Goal: Task Accomplishment & Management: Complete application form

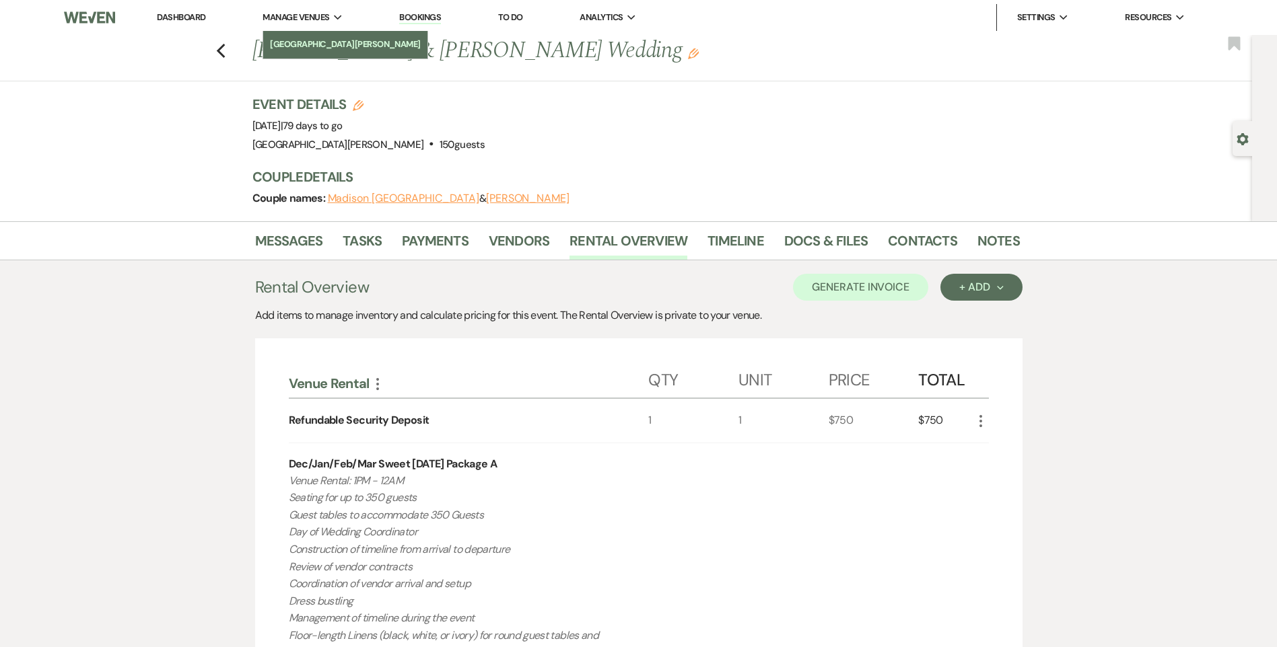
click at [301, 50] on li "[GEOGRAPHIC_DATA][PERSON_NAME]" at bounding box center [345, 44] width 151 height 13
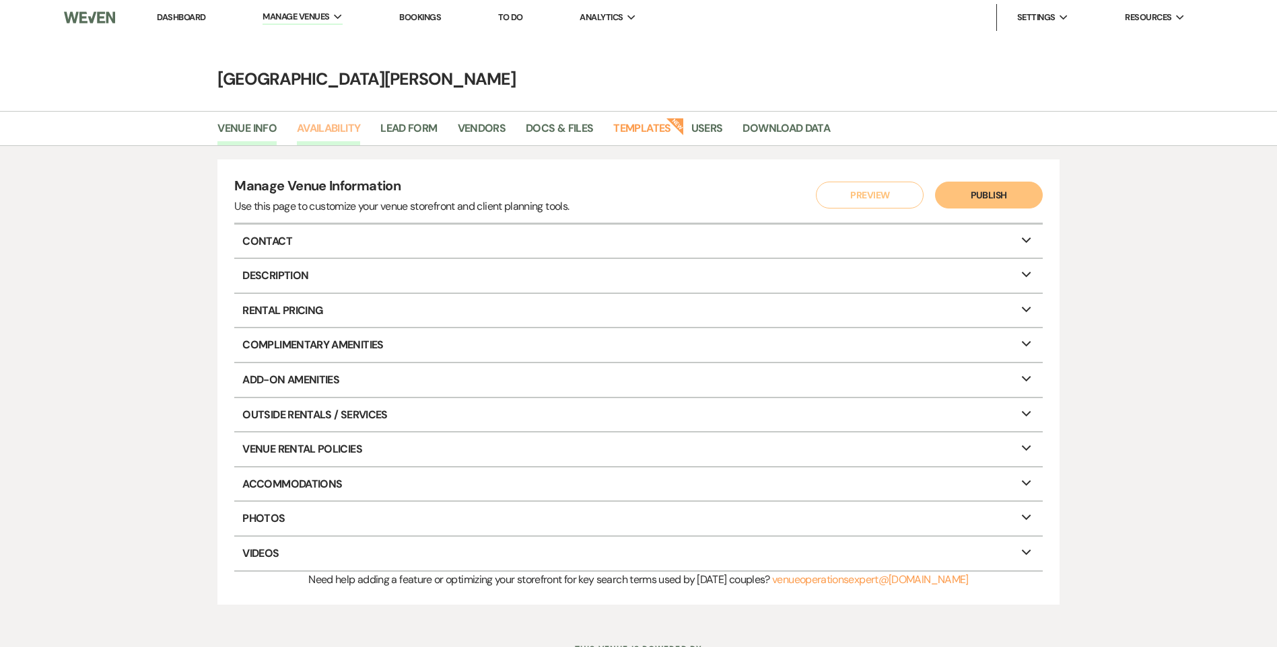
click at [336, 133] on link "Availability" at bounding box center [328, 133] width 63 height 26
select select "3"
select select "2026"
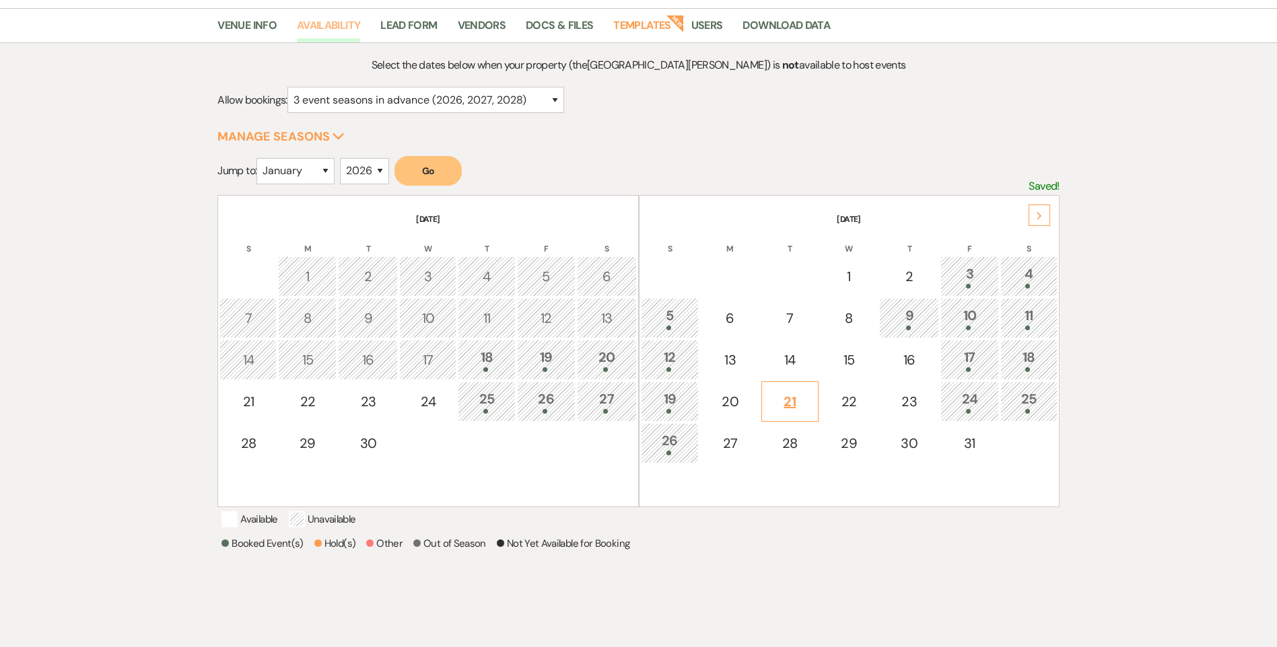
scroll to position [202, 0]
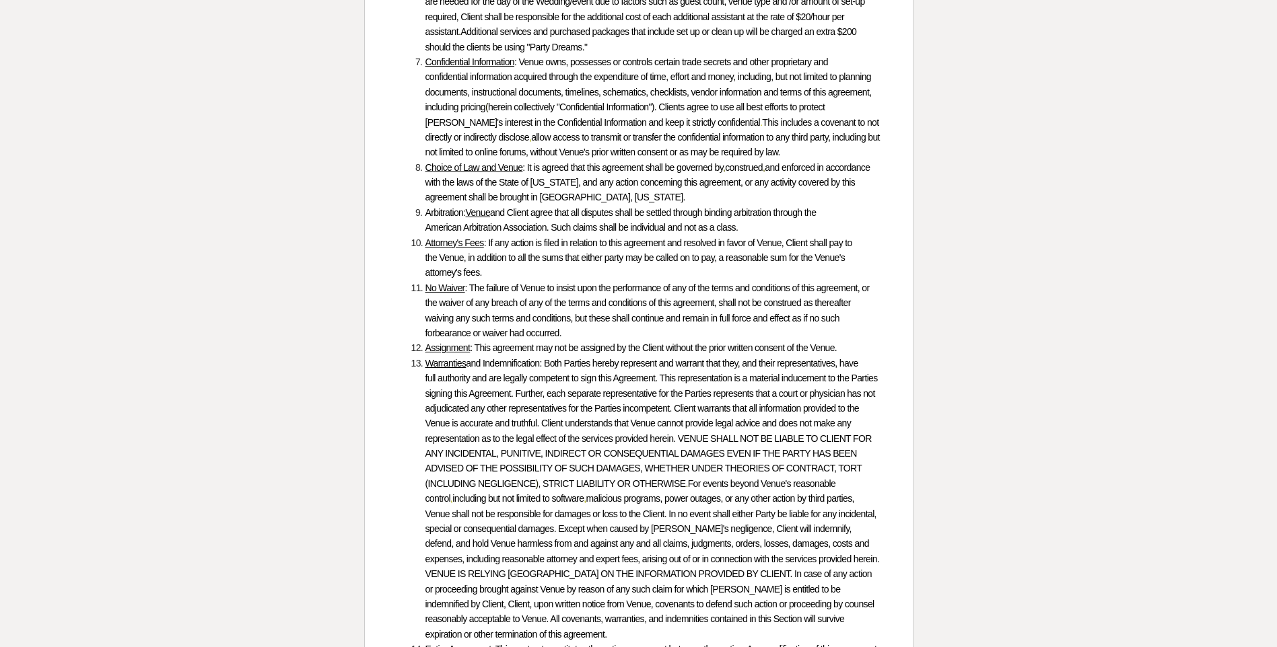
scroll to position [6527, 0]
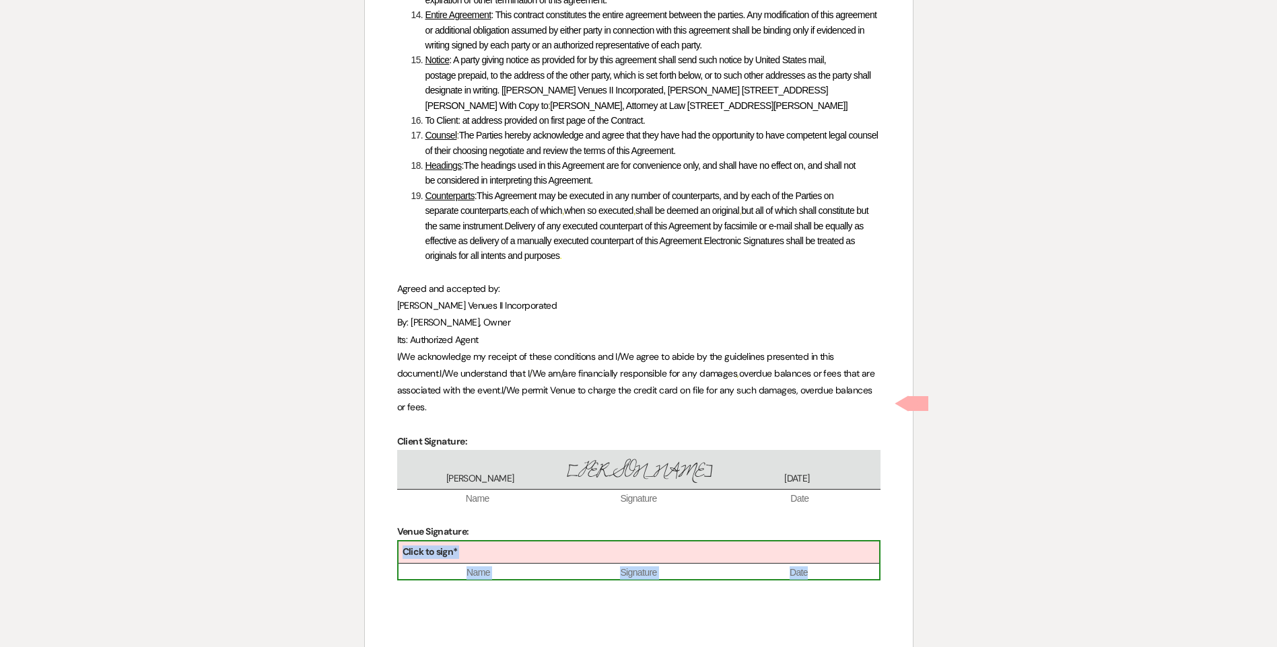
click at [516, 542] on div "Click to sign*" at bounding box center [638, 553] width 480 height 22
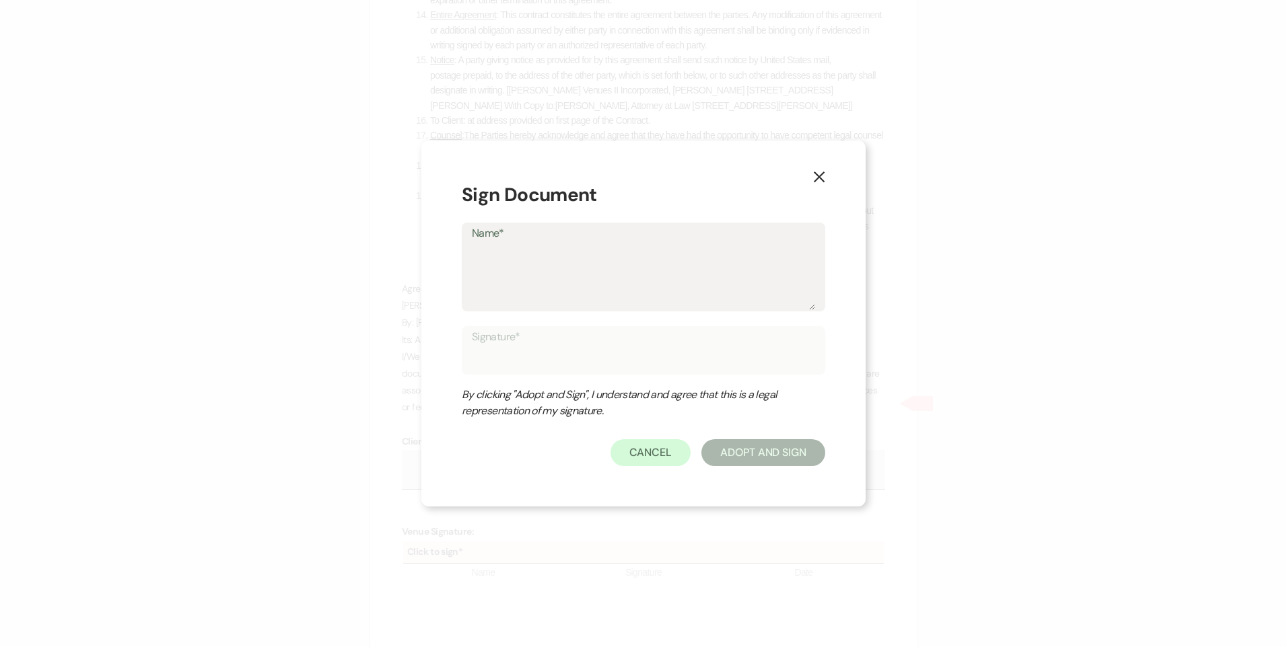
drag, startPoint x: 516, startPoint y: 415, endPoint x: 524, endPoint y: 261, distance: 153.6
click at [524, 261] on textarea "Name*" at bounding box center [643, 276] width 343 height 67
type textarea "[PERSON_NAME]"
type input "[PERSON_NAME]"
click at [740, 450] on button "Adopt And Sign" at bounding box center [763, 452] width 124 height 27
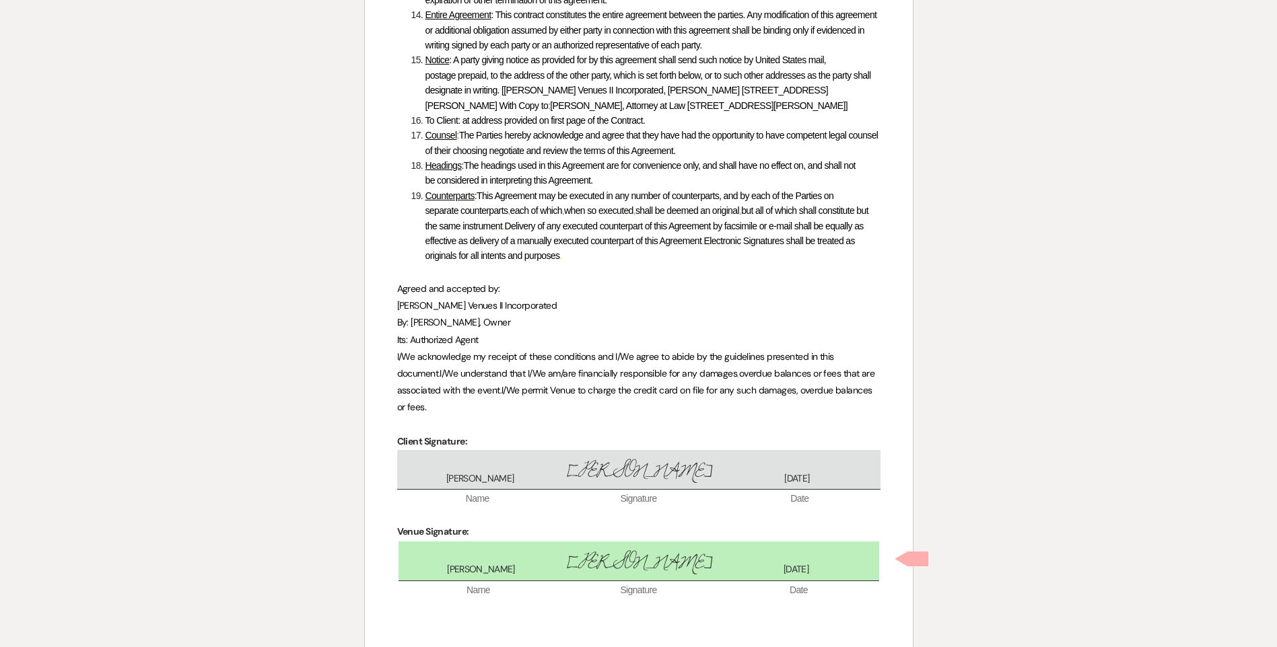
scroll to position [6585, 0]
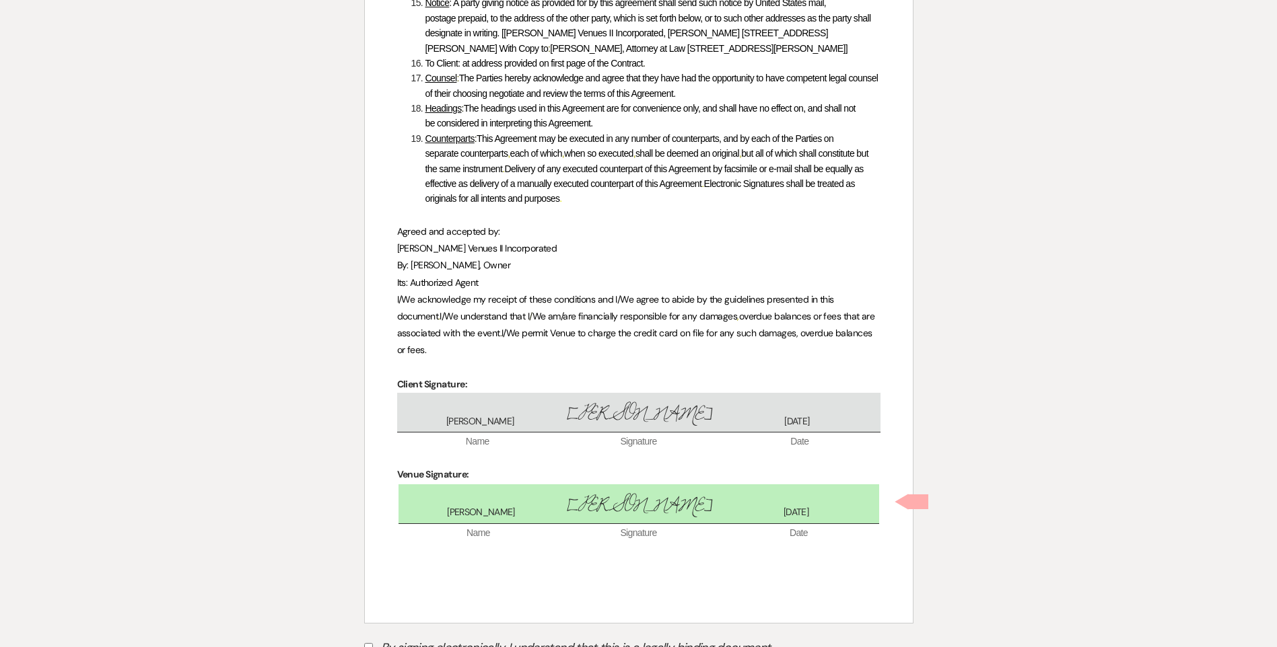
click at [373, 637] on label "By signing electronically, I understand that this is a legally binding document." at bounding box center [638, 650] width 549 height 26
click at [373, 643] on input "By signing electronically, I understand that this is a legally binding document." at bounding box center [368, 647] width 9 height 9
checkbox input "true"
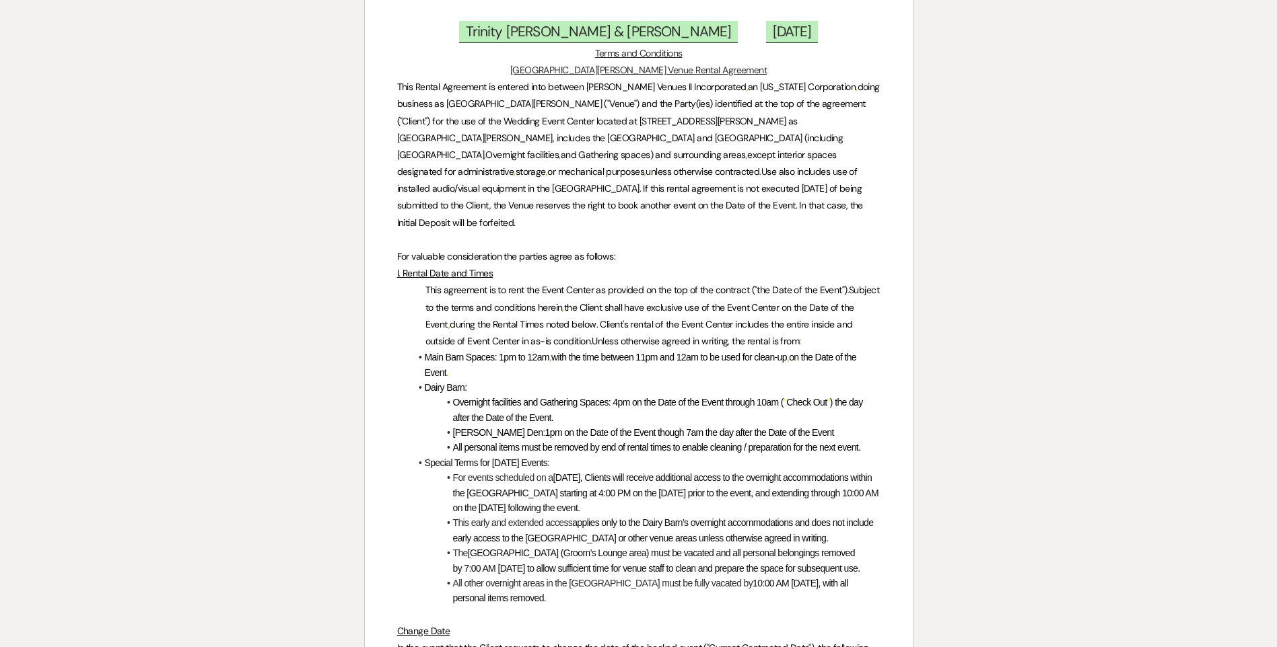
scroll to position [0, 0]
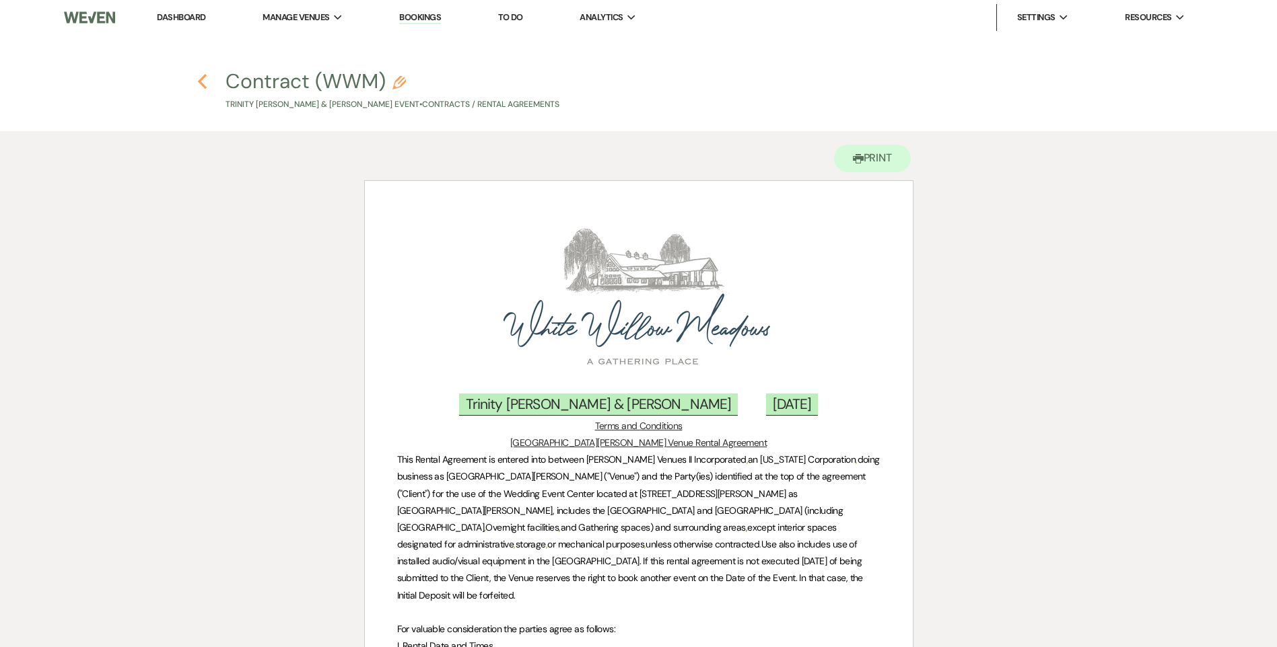
click at [203, 77] on use "button" at bounding box center [202, 81] width 9 height 15
